Goal: Navigation & Orientation: Find specific page/section

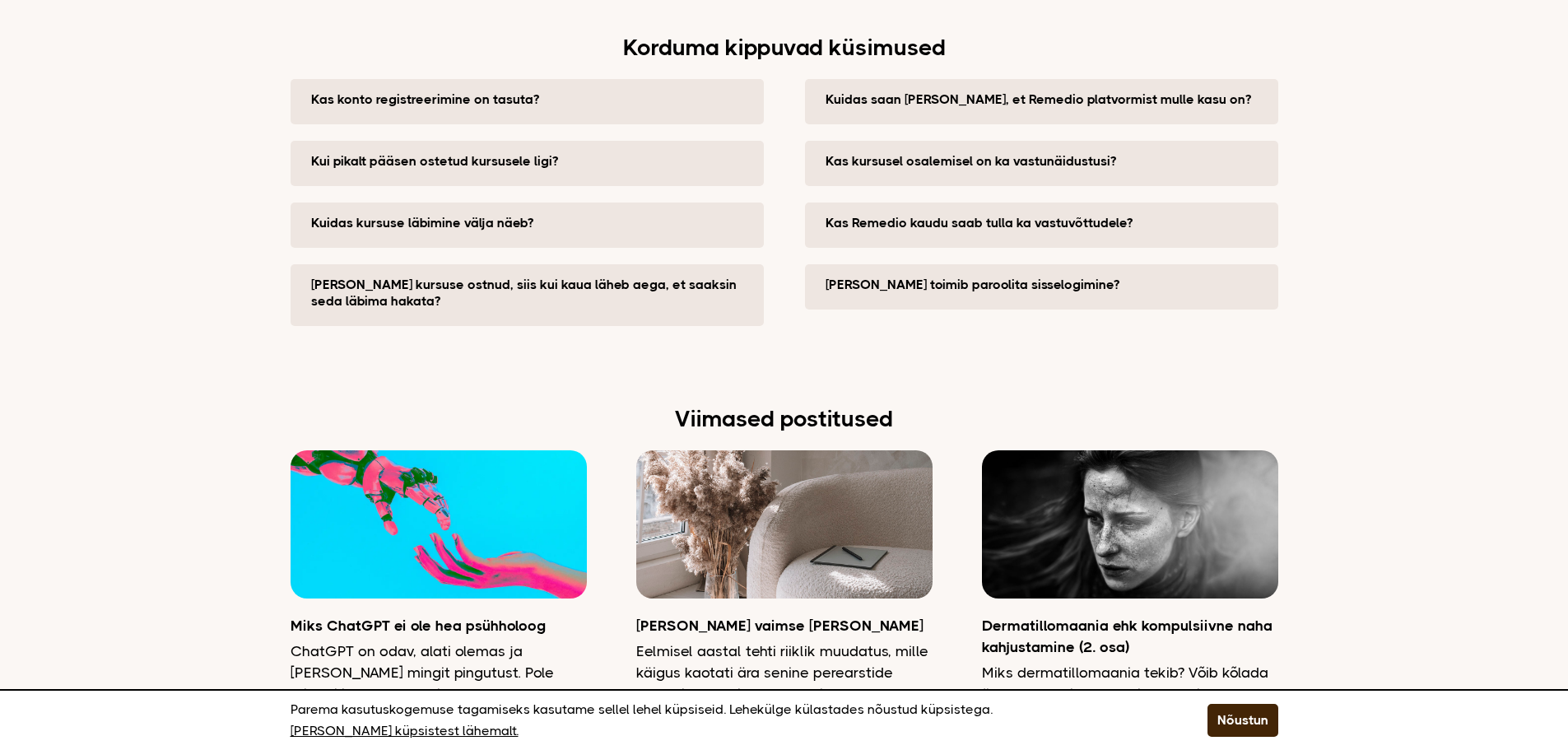
scroll to position [4290, 0]
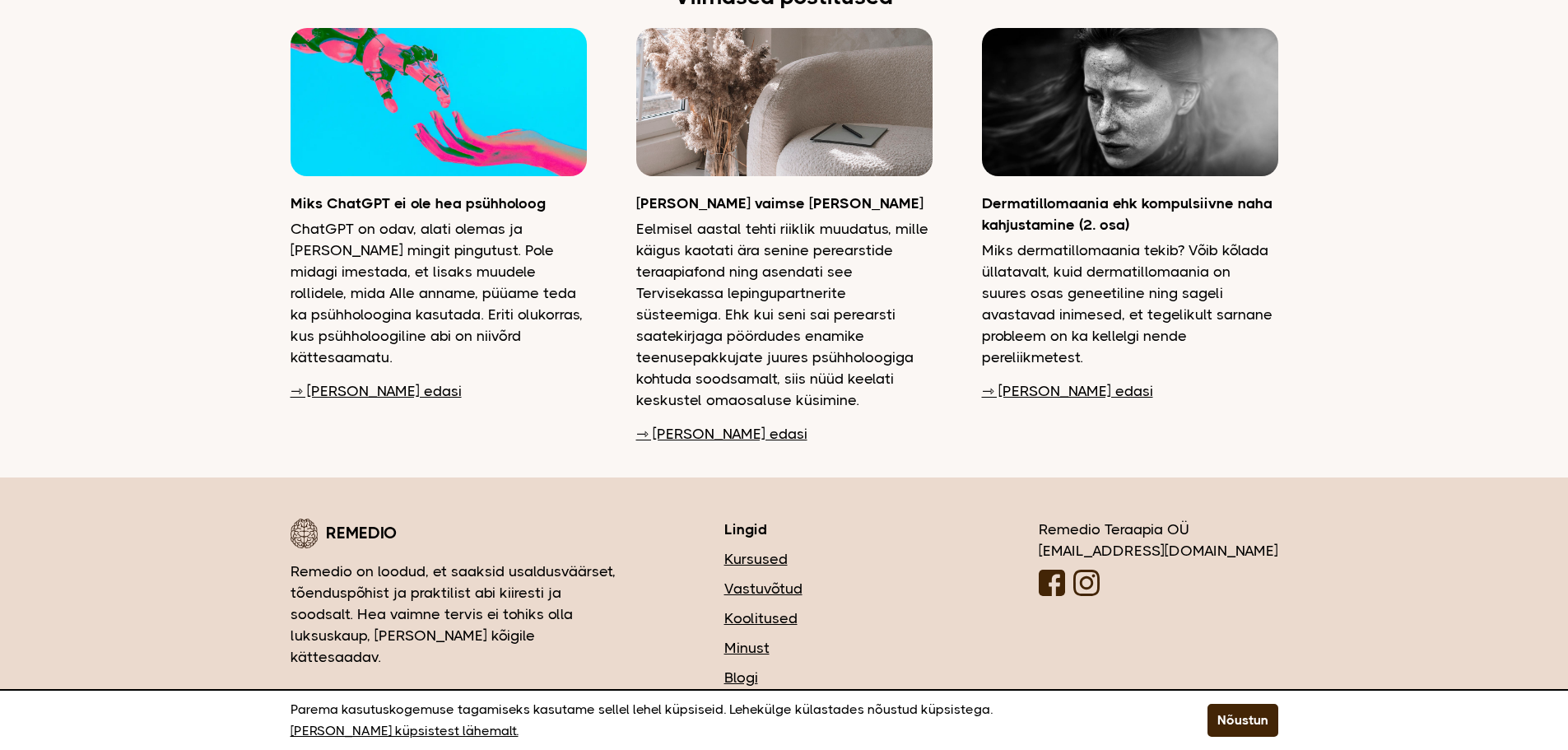
click at [1270, 706] on div "Parema kasutuskogemuse tagamiseks kasutame sellel lehel küpsiseid. Lehekülge kü…" at bounding box center [784, 719] width 1568 height 61
click at [1270, 714] on button "Nõustun" at bounding box center [1243, 720] width 71 height 33
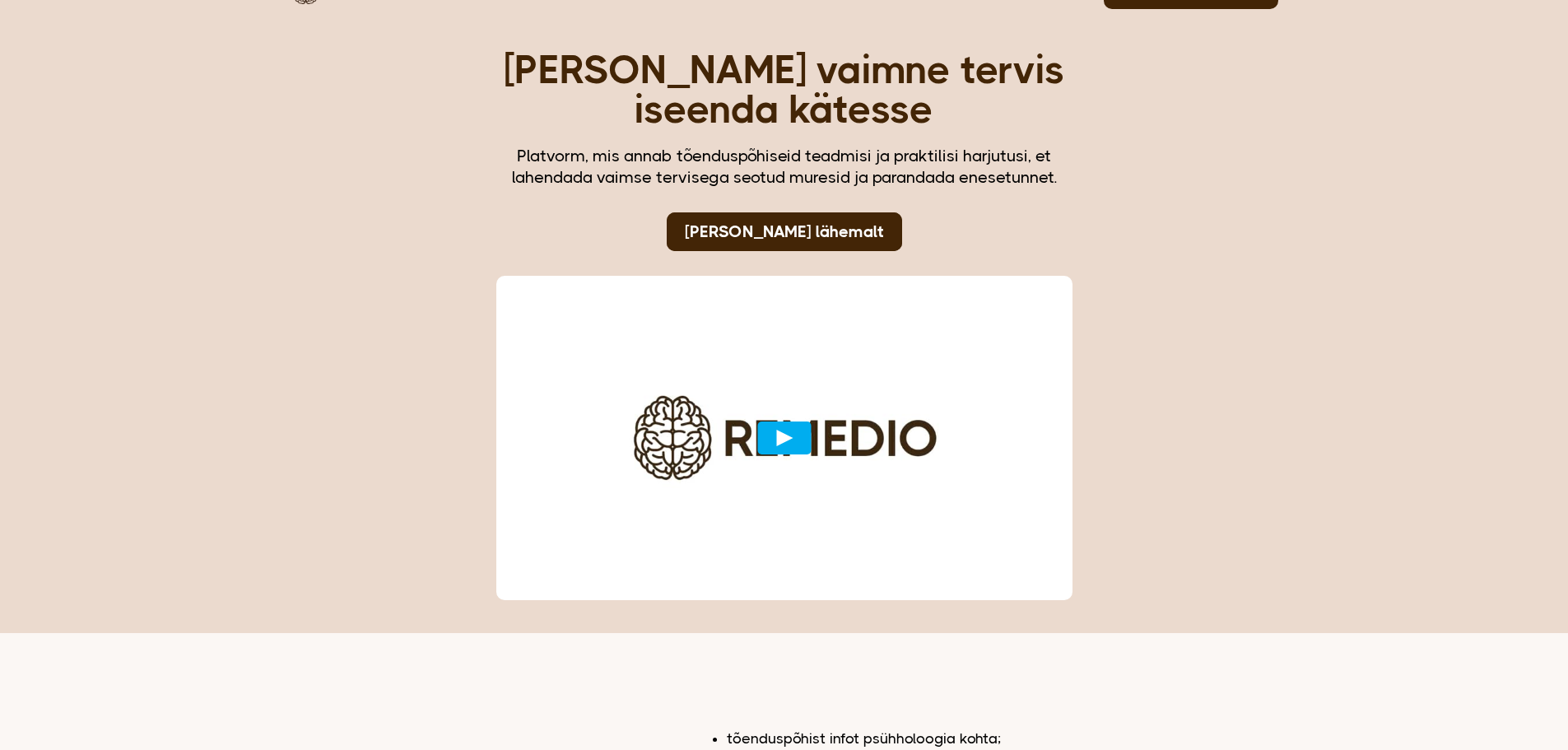
scroll to position [0, 0]
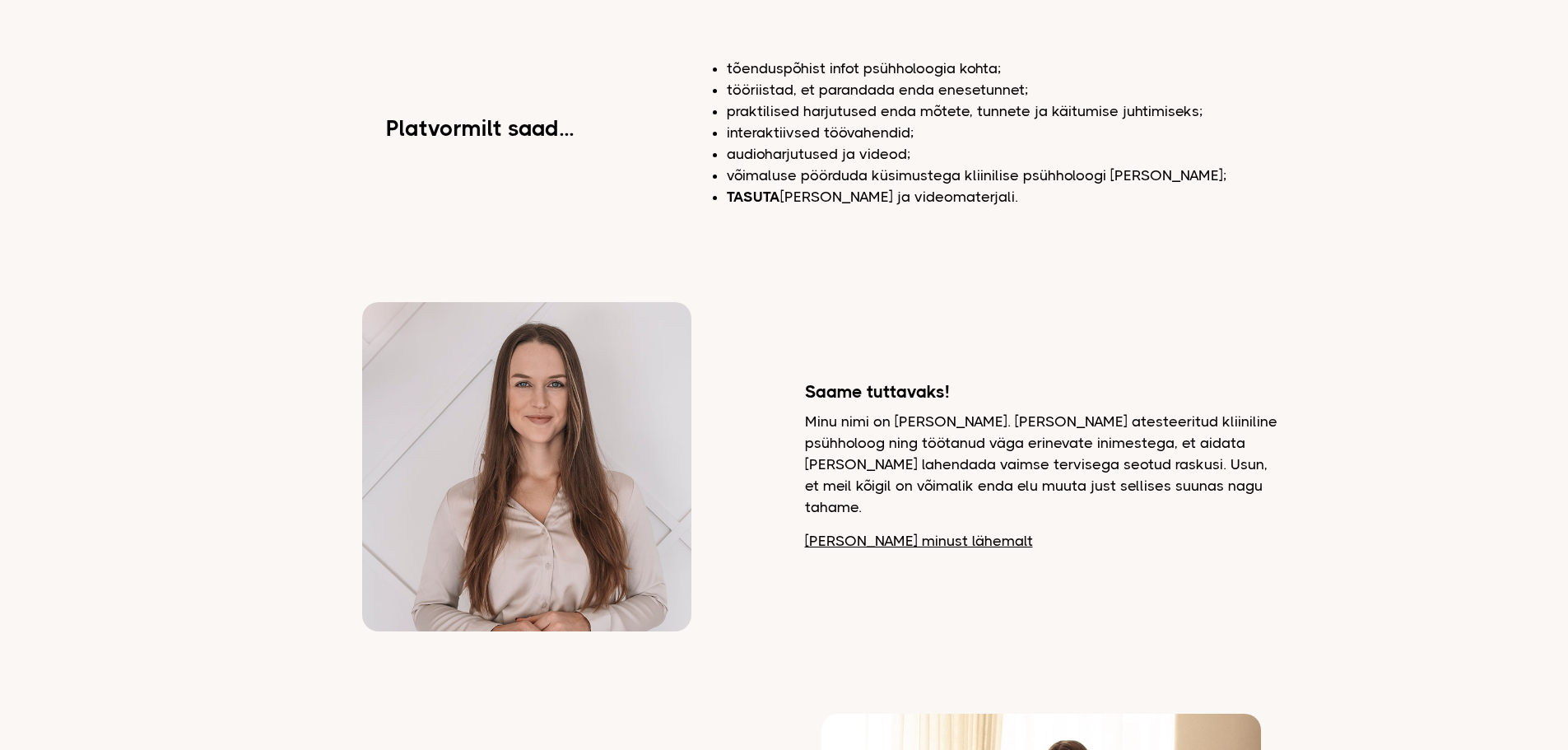
scroll to position [329, 0]
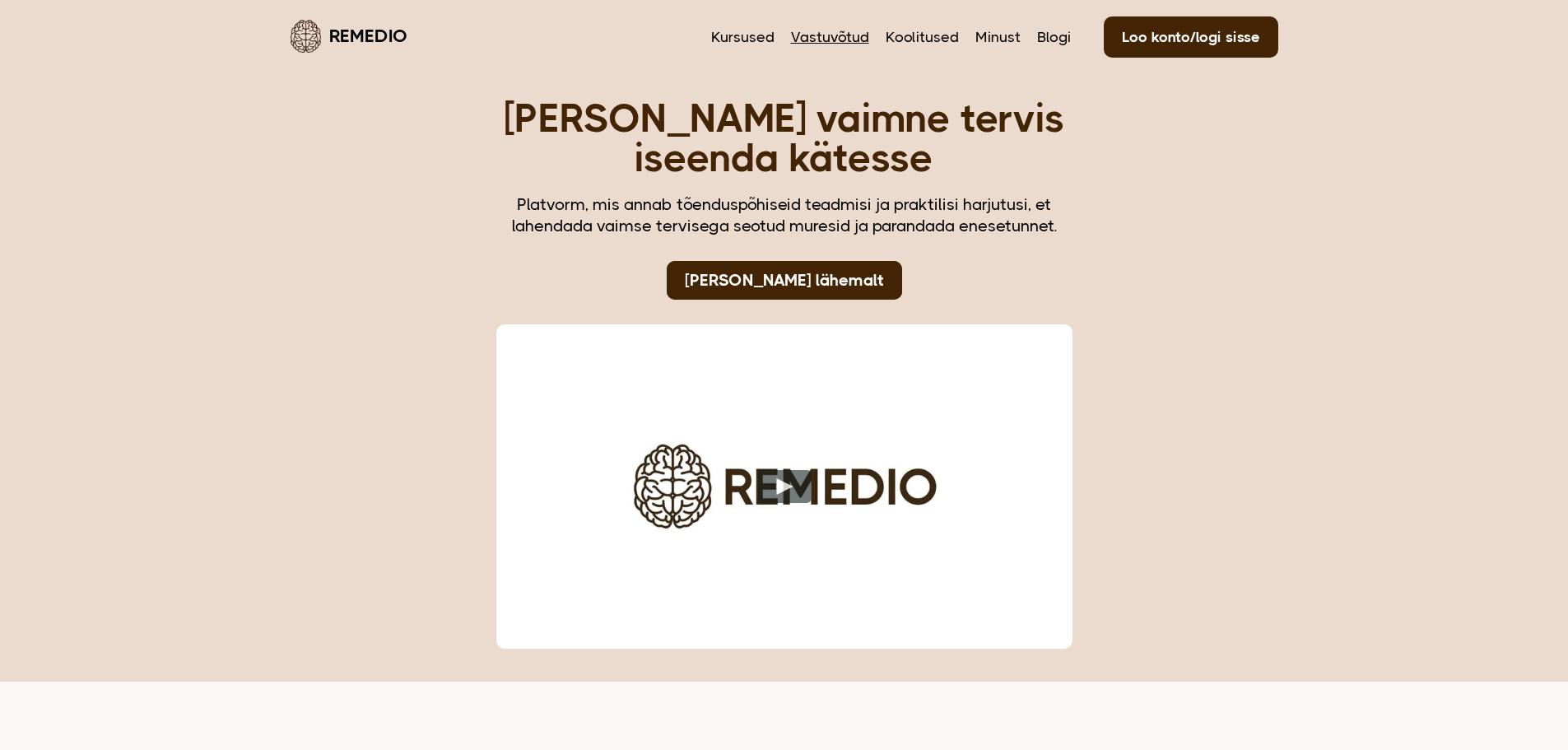
click at [817, 38] on link "Vastuvõtud" at bounding box center [831, 37] width 79 height 22
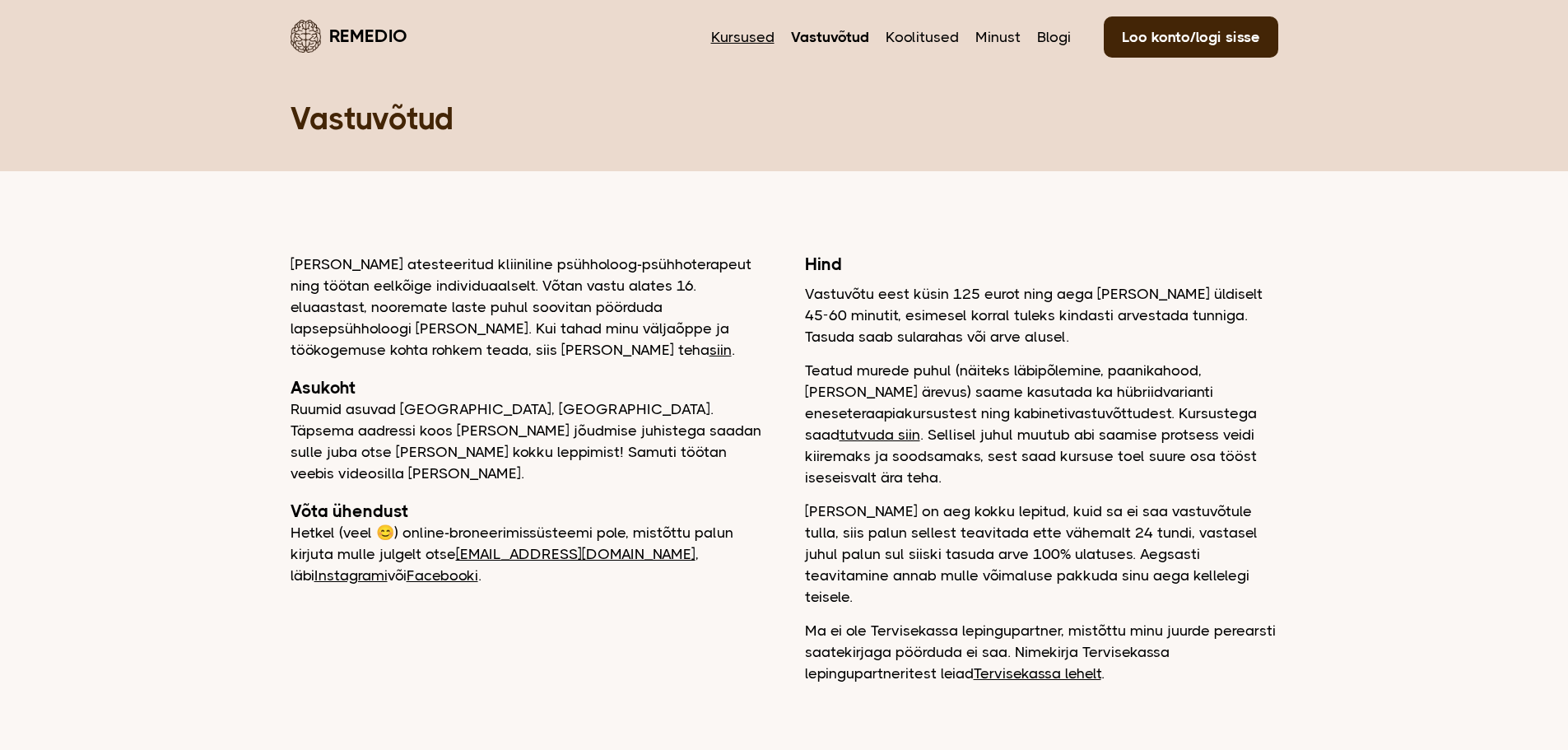
click at [732, 29] on link "Kursused" at bounding box center [743, 37] width 64 height 22
